Goal: Navigation & Orientation: Go to known website

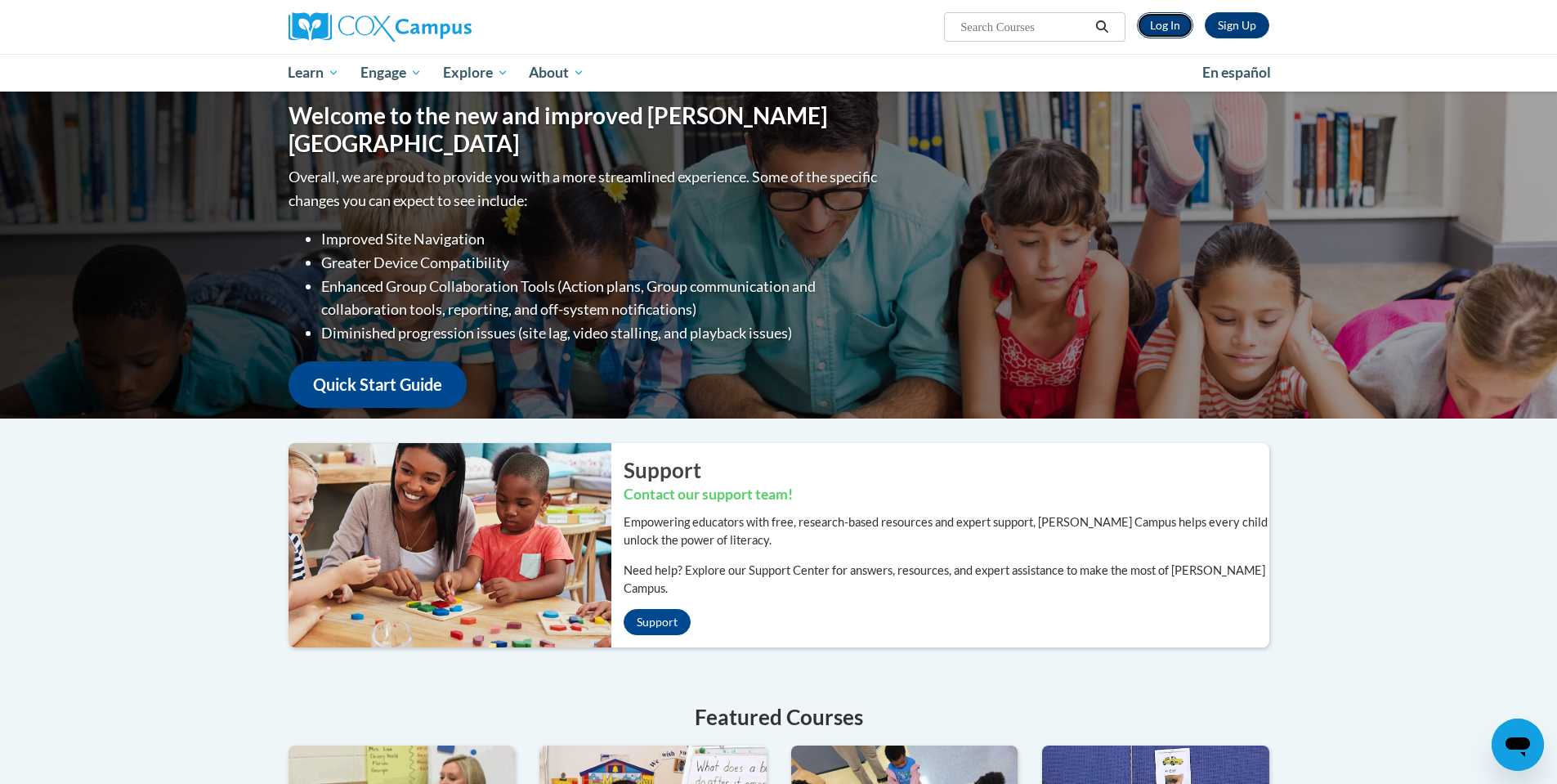
click at [1156, 26] on link "Log In" at bounding box center [1165, 25] width 57 height 26
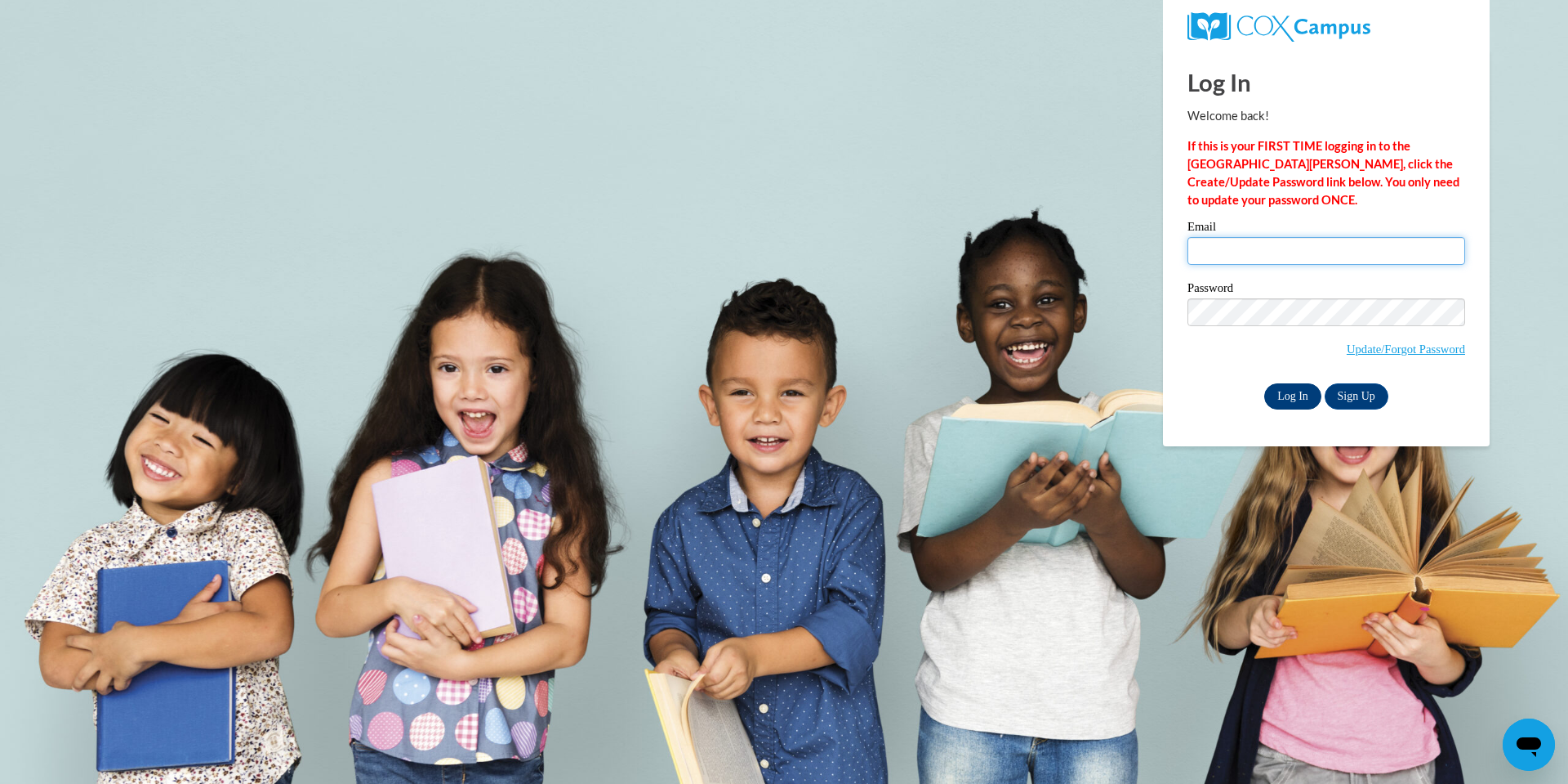
type input "sejal@thinkingcap.com"
click at [1285, 389] on input "Log In" at bounding box center [1294, 396] width 57 height 26
